Goal: Navigation & Orientation: Find specific page/section

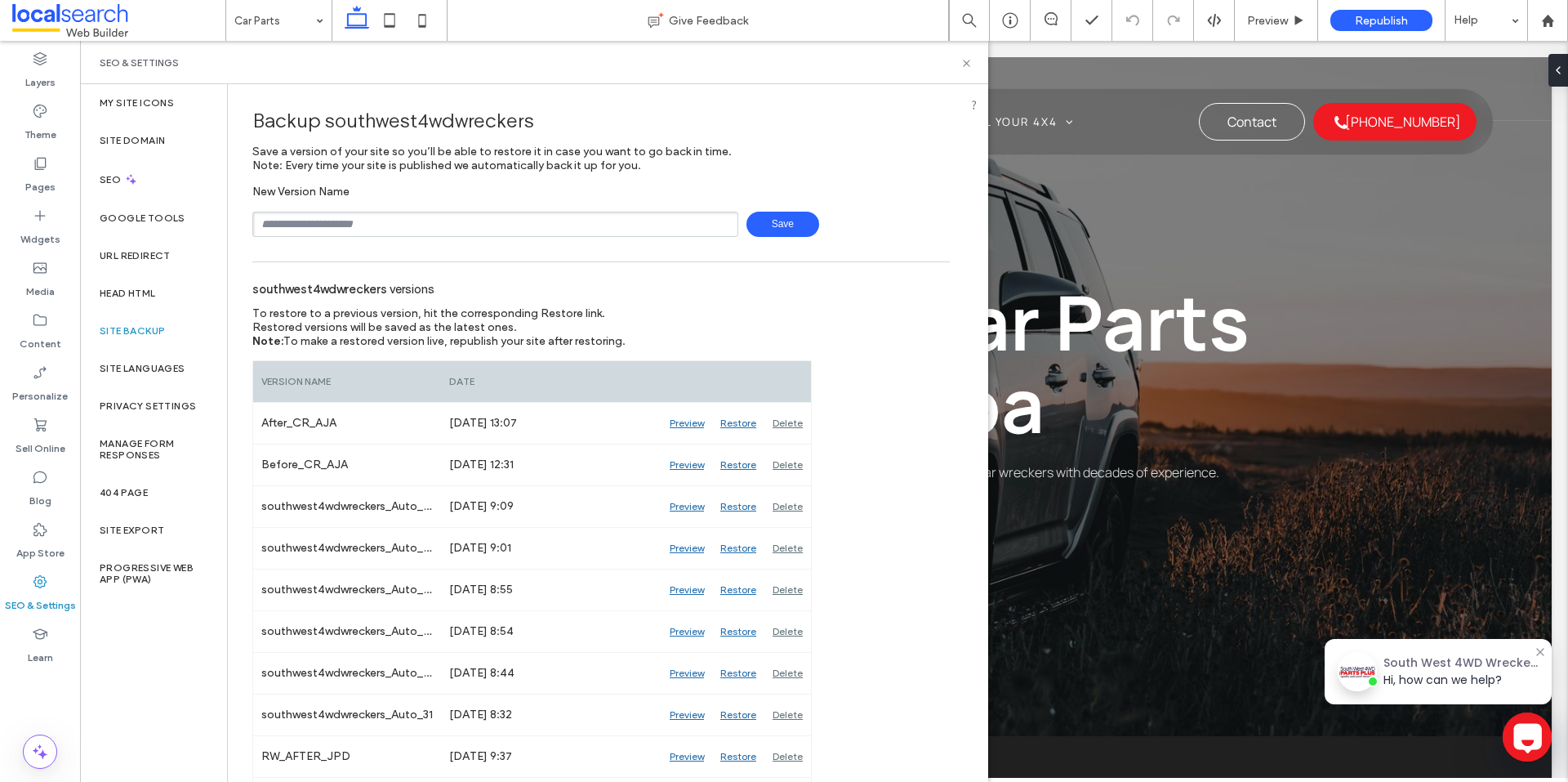
click at [906, 175] on div "Backup southwest4wdwreckers Save a version of your site so you’ll be able to re…" at bounding box center [601, 166] width 697 height 140
click at [966, 64] on use at bounding box center [965, 63] width 6 height 6
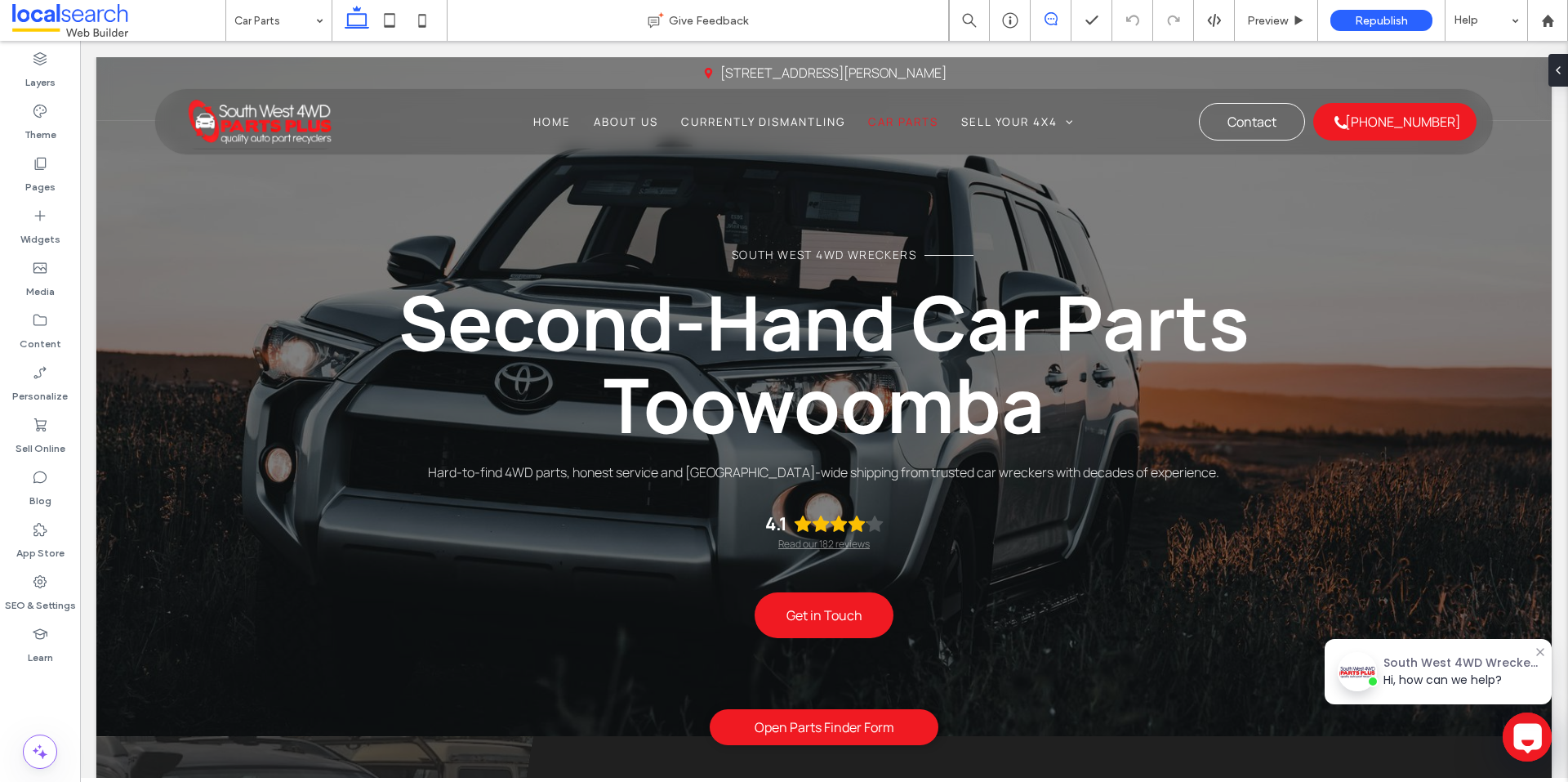
click at [1062, 22] on span at bounding box center [1051, 18] width 40 height 13
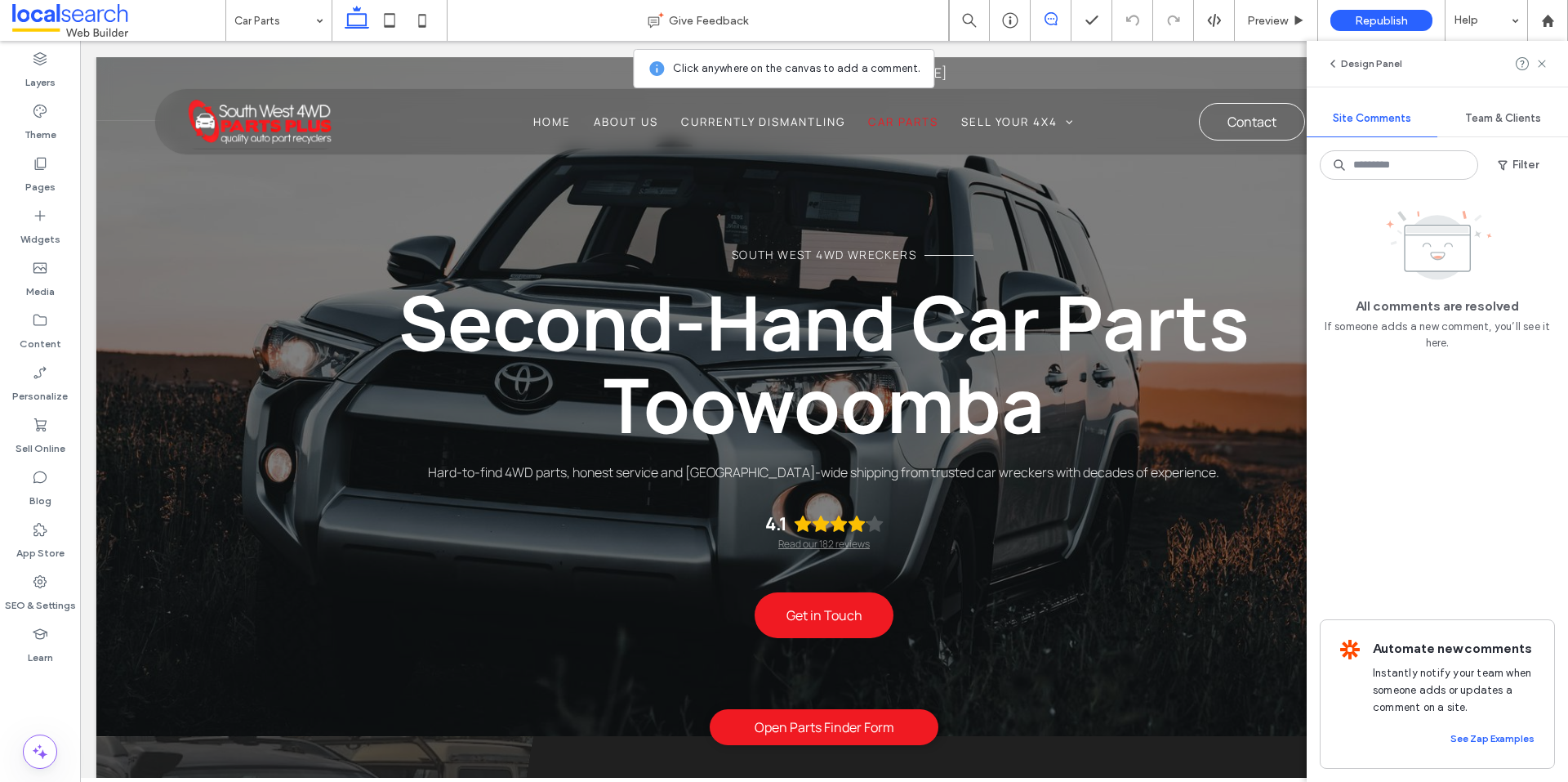
click at [1062, 22] on span at bounding box center [1051, 18] width 40 height 13
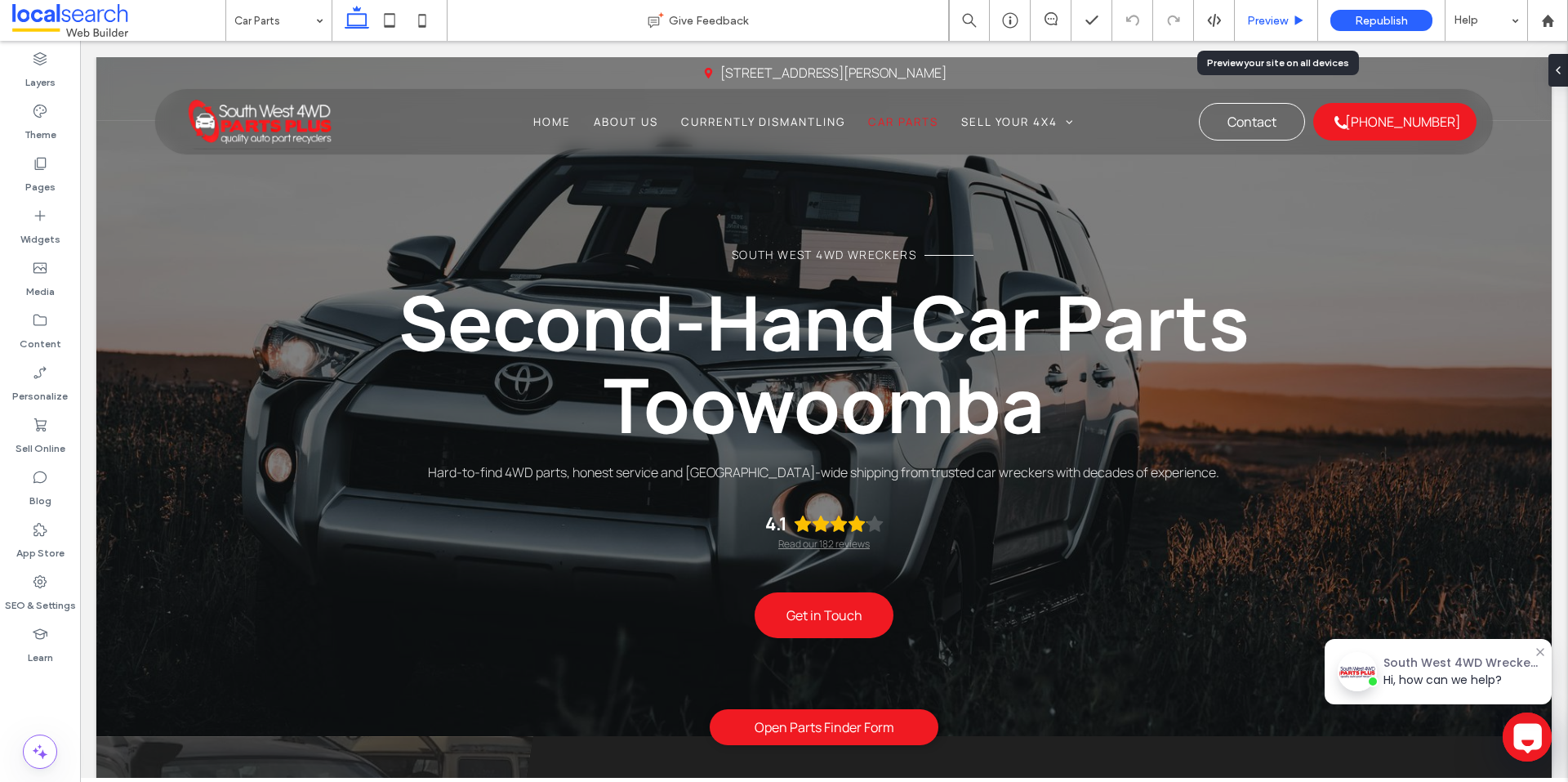
drag, startPoint x: 1127, startPoint y: 71, endPoint x: 1267, endPoint y: 15, distance: 150.8
click at [1267, 15] on span "Preview" at bounding box center [1267, 20] width 41 height 14
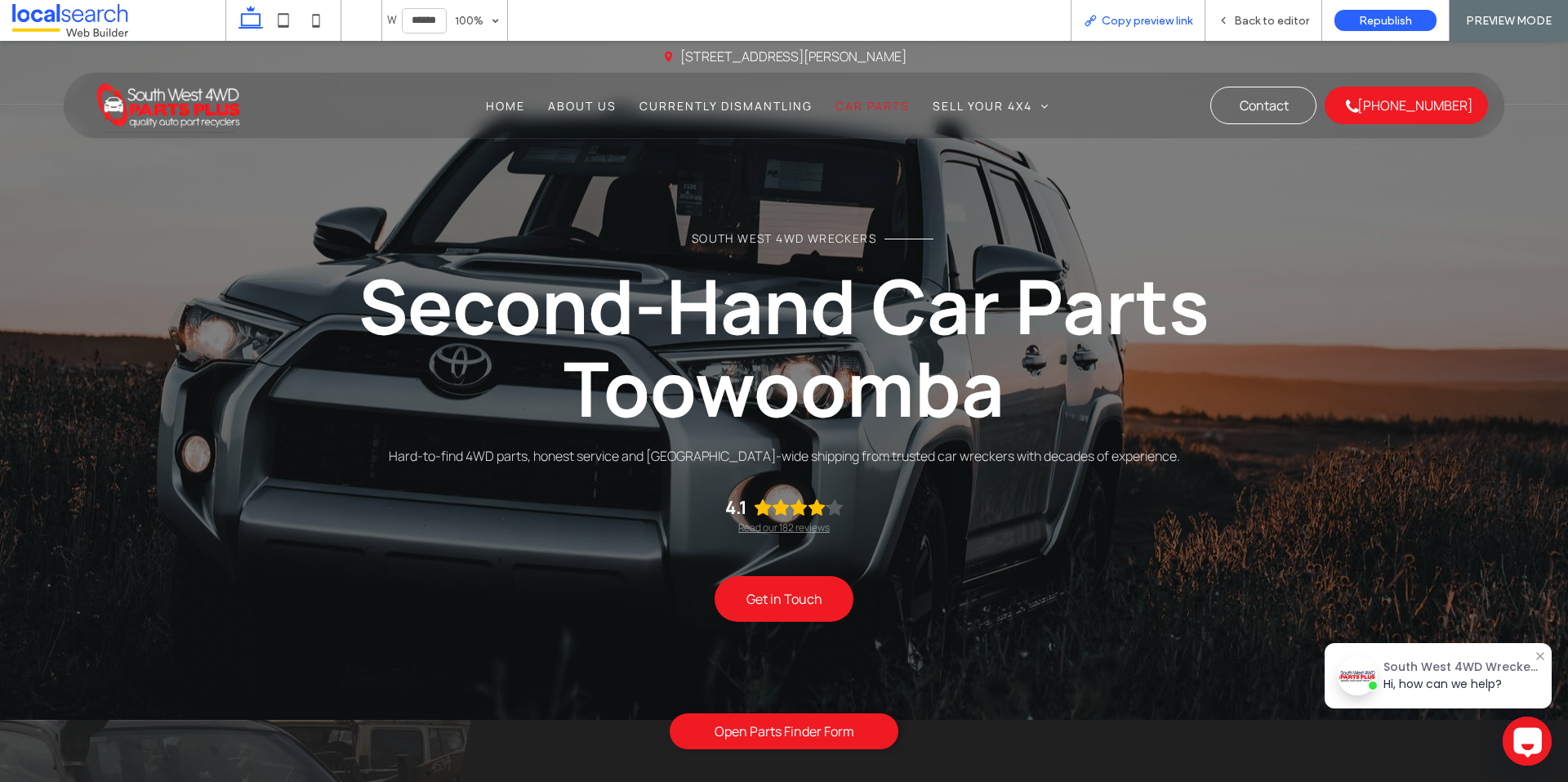
click at [1096, 15] on icon at bounding box center [1090, 20] width 13 height 13
click at [1229, 18] on icon at bounding box center [1223, 20] width 12 height 12
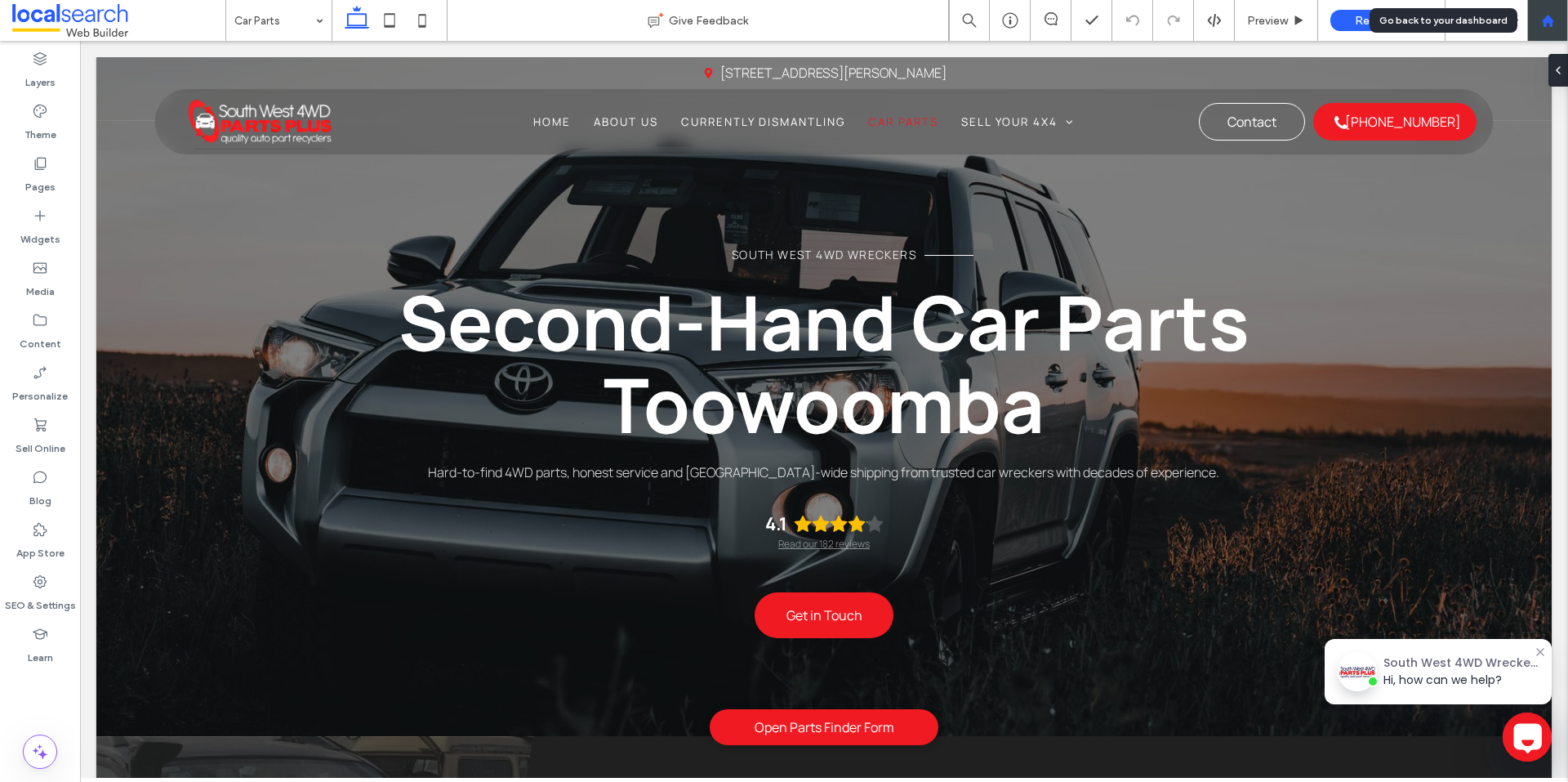
drag, startPoint x: 1557, startPoint y: 16, endPoint x: 1348, endPoint y: 26, distance: 209.2
click at [1557, 16] on div at bounding box center [1547, 20] width 39 height 14
